Goal: Information Seeking & Learning: Learn about a topic

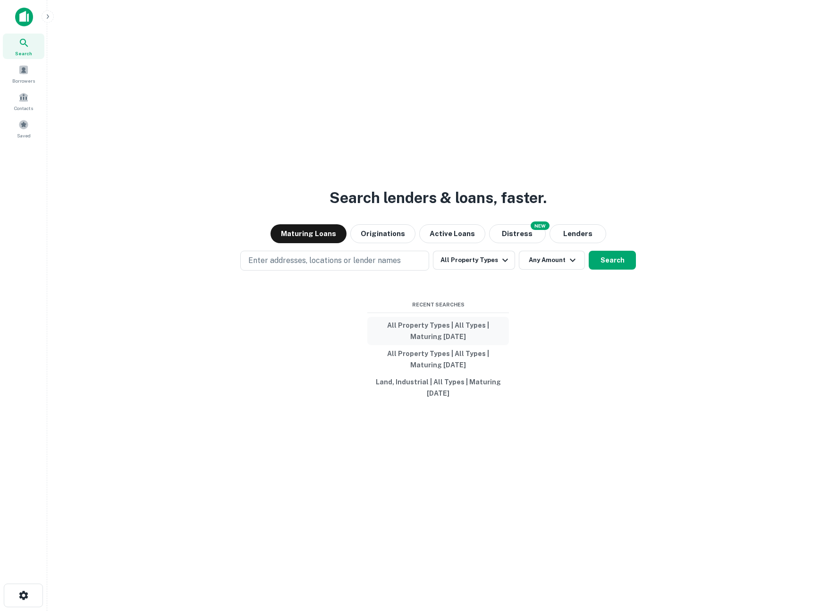
click at [430, 317] on button "All Property Types | All Types | Maturing [DATE]" at bounding box center [438, 331] width 142 height 28
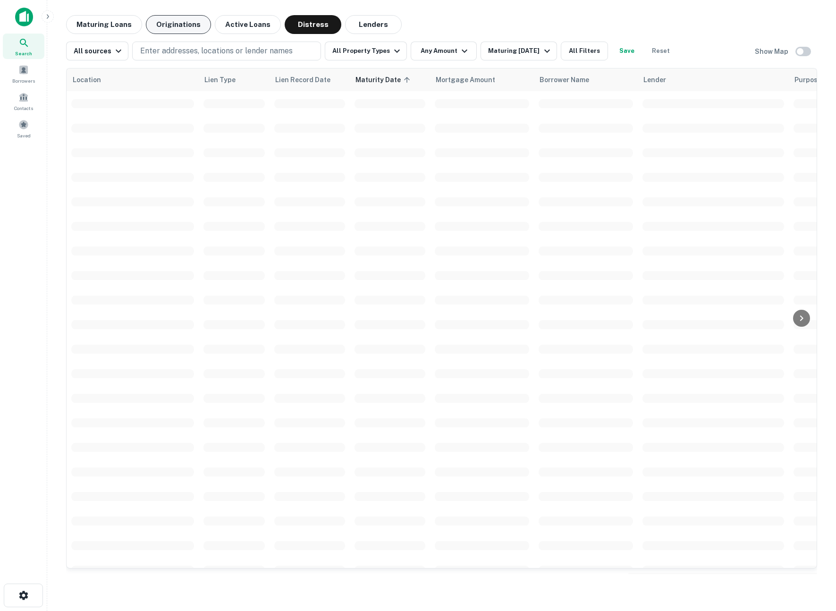
click at [176, 29] on button "Originations" at bounding box center [178, 24] width 65 height 19
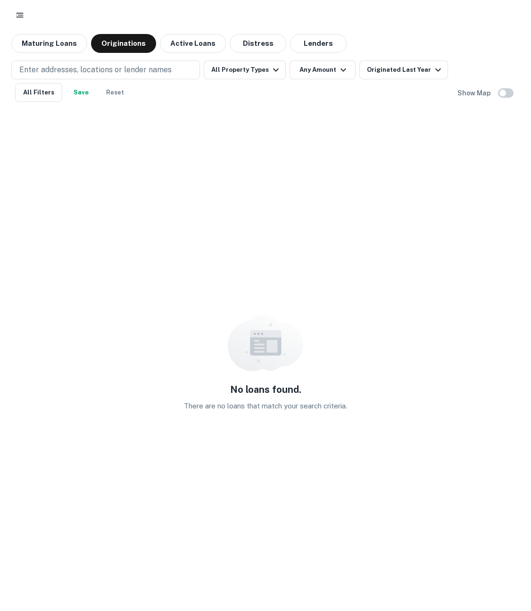
click at [234, 230] on div "No loans found. There are no loans that match your search criteria." at bounding box center [265, 362] width 509 height 507
